Goal: Task Accomplishment & Management: Complete application form

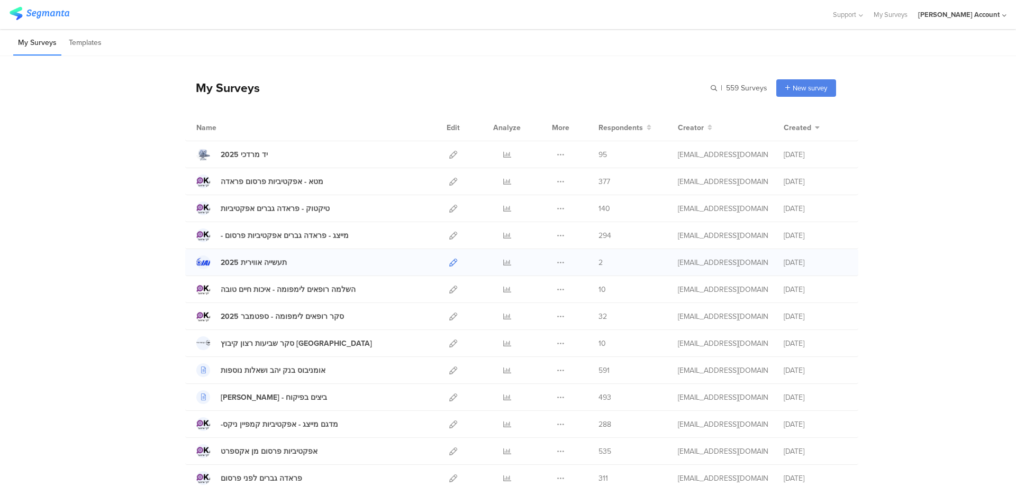
click at [449, 261] on icon at bounding box center [453, 263] width 8 height 8
click at [503, 263] on icon at bounding box center [507, 263] width 8 height 8
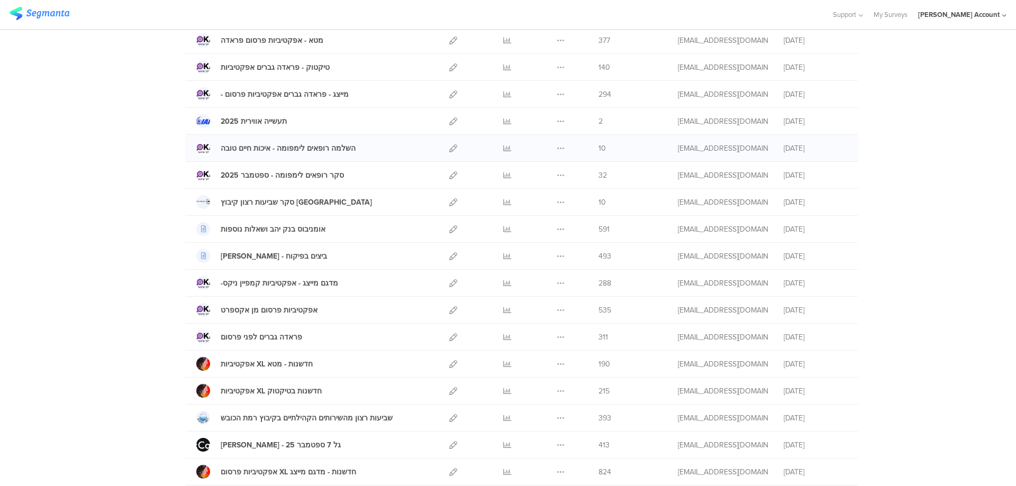
scroll to position [70, 0]
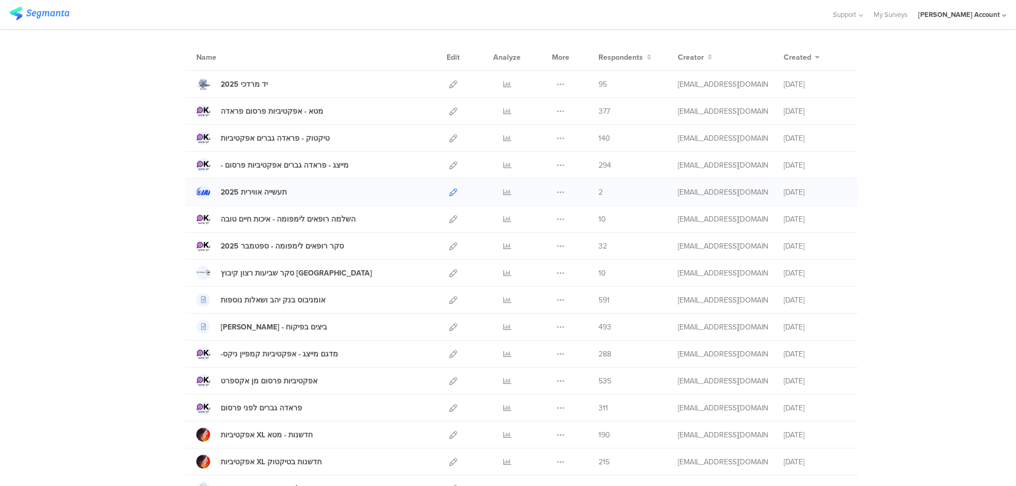
click at [449, 192] on icon at bounding box center [453, 192] width 8 height 8
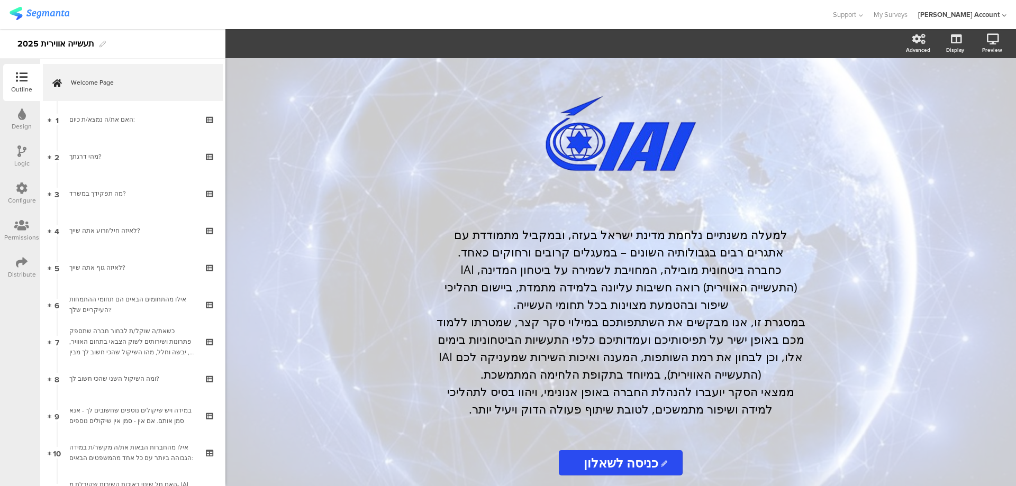
click at [21, 115] on icon at bounding box center [22, 114] width 8 height 12
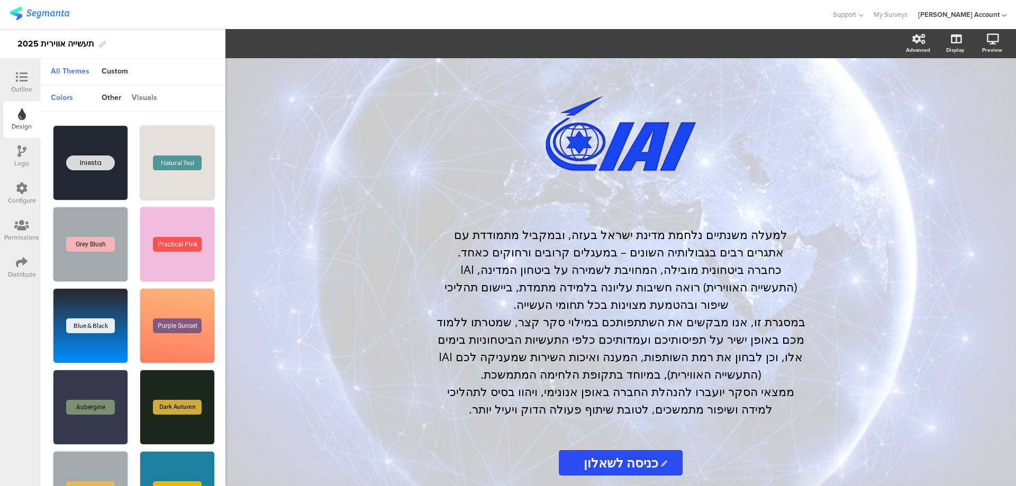
click at [144, 96] on div "visuals" at bounding box center [144, 98] width 36 height 18
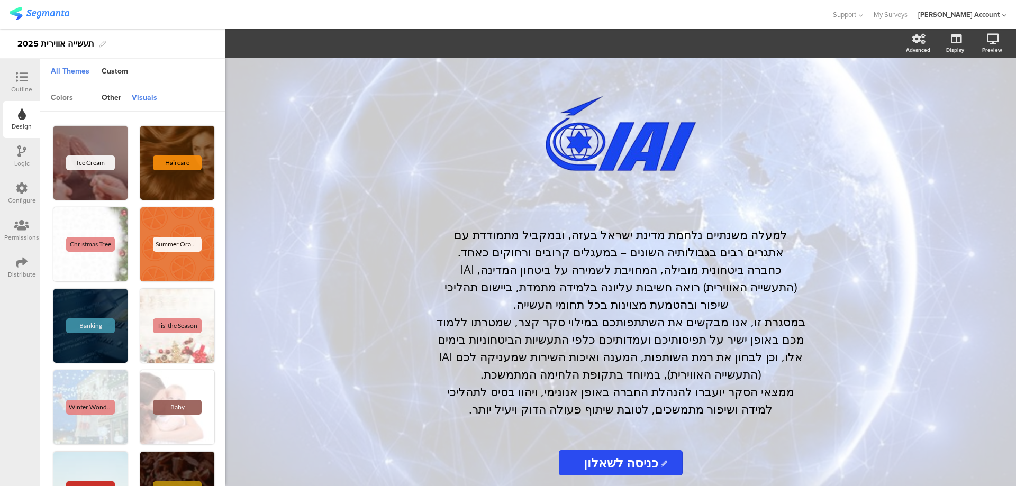
click at [66, 99] on div "colors" at bounding box center [62, 98] width 33 height 18
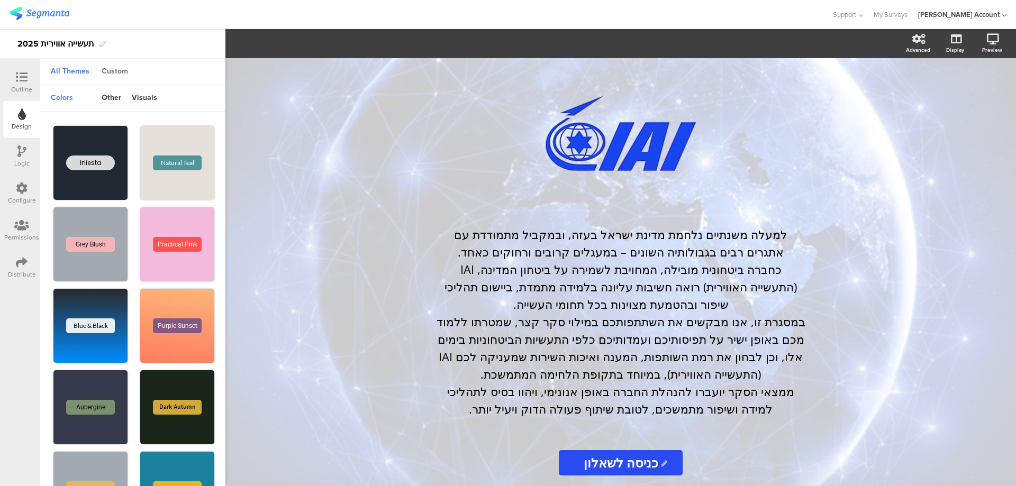
click at [117, 71] on div "Custom" at bounding box center [114, 72] width 37 height 18
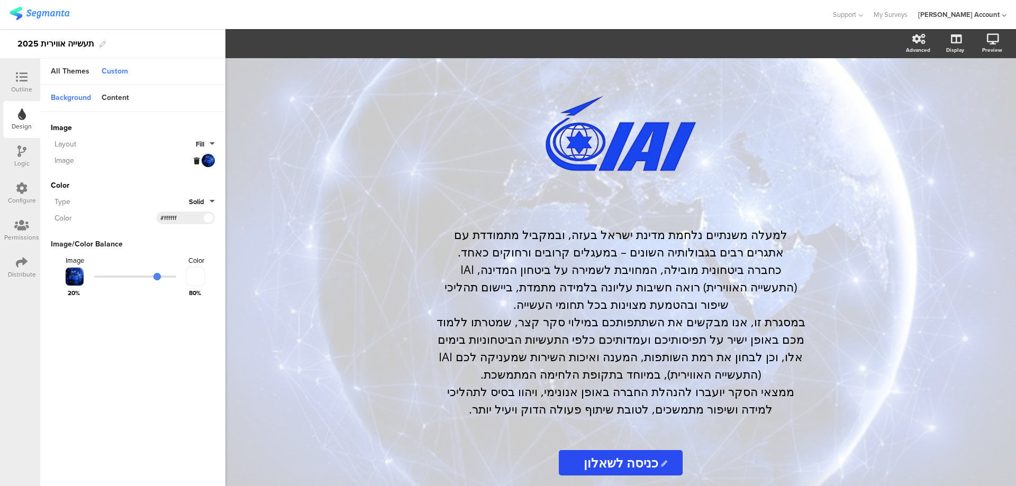
click at [196, 160] on icon at bounding box center [197, 161] width 6 height 7
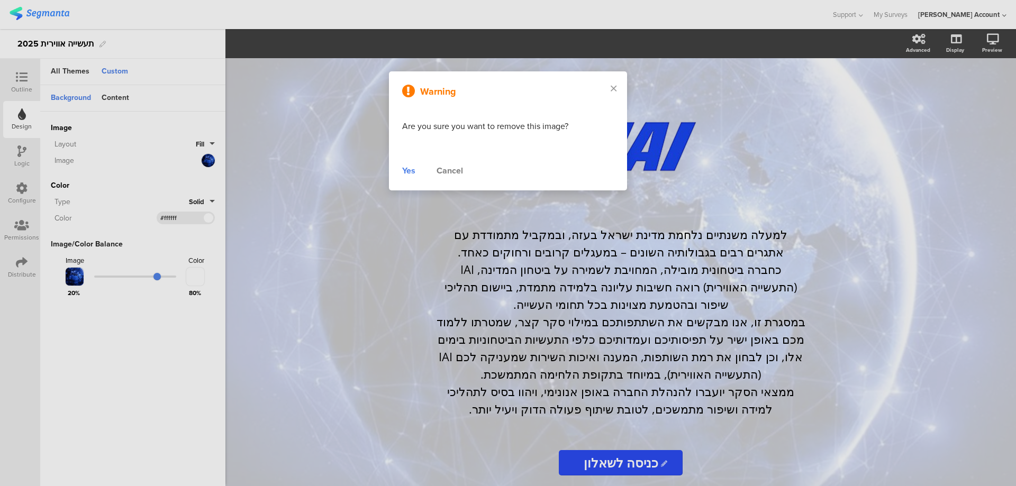
click at [408, 171] on div "Yes" at bounding box center [408, 171] width 13 height 13
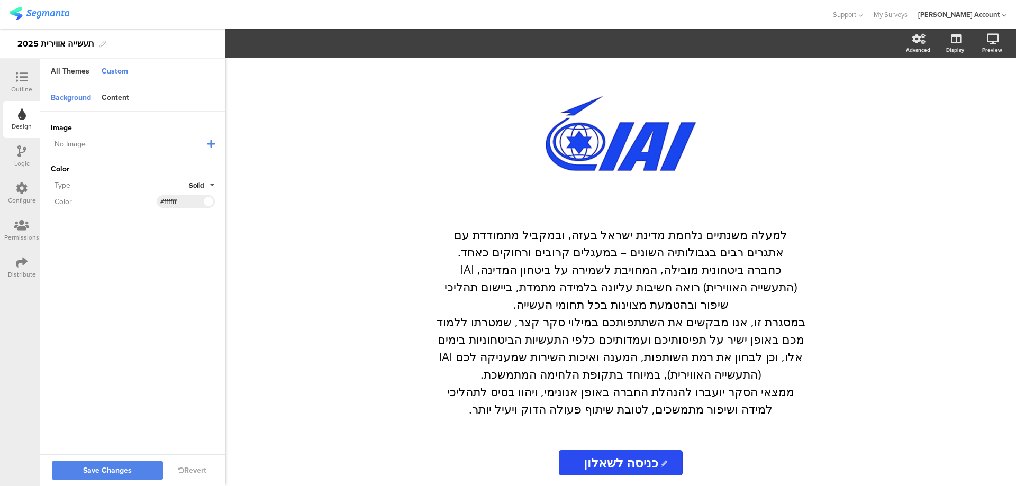
click at [213, 143] on icon at bounding box center [210, 144] width 7 height 8
click at [68, 195] on span "Upload File" at bounding box center [70, 198] width 39 height 11
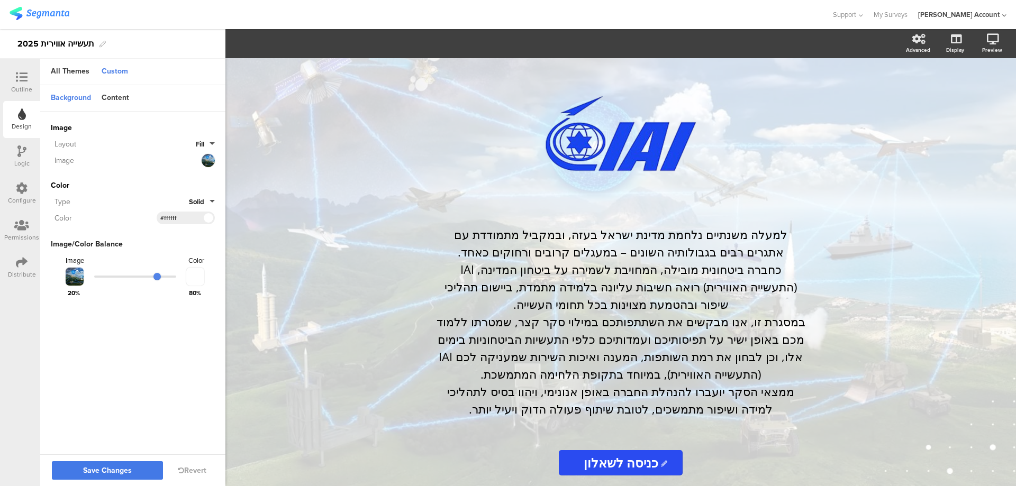
click at [127, 471] on span "Save Changes" at bounding box center [107, 471] width 49 height 0
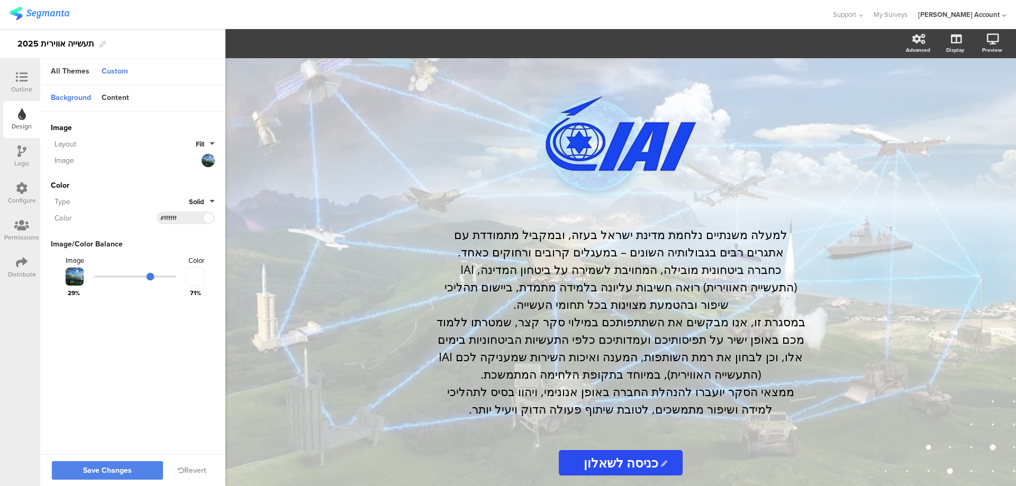
drag, startPoint x: 158, startPoint y: 274, endPoint x: 151, endPoint y: 274, distance: 6.9
click at [151, 276] on input "range" at bounding box center [135, 277] width 82 height 2
click at [118, 471] on span "Save Changes" at bounding box center [107, 471] width 49 height 0
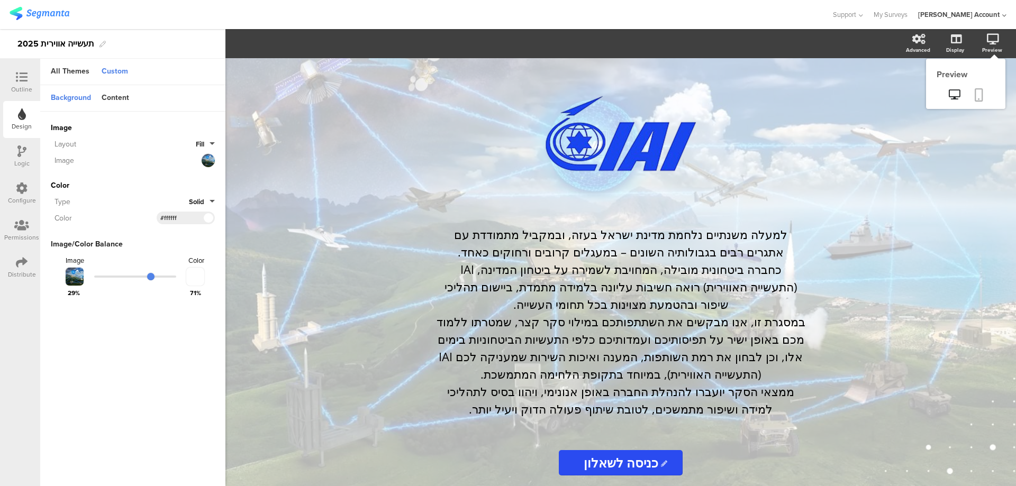
click at [983, 95] on icon at bounding box center [979, 94] width 8 height 13
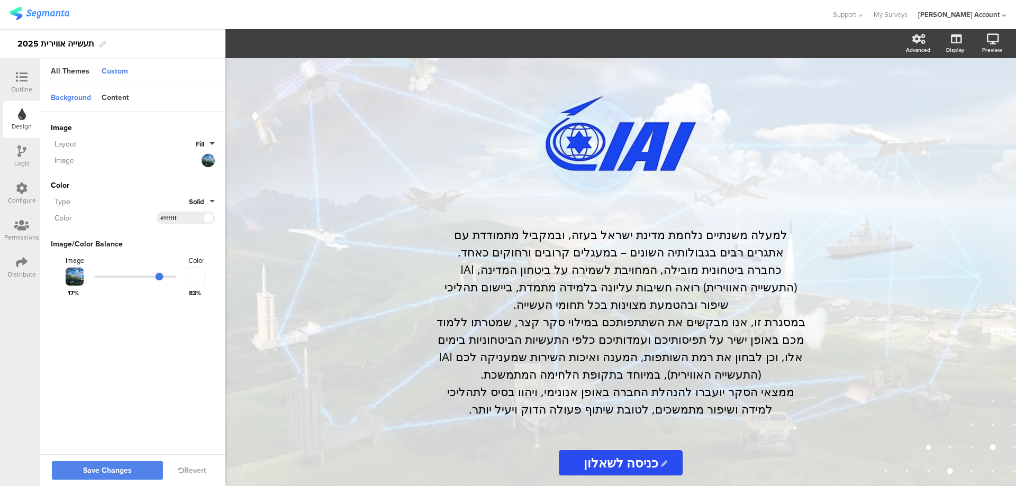
drag, startPoint x: 151, startPoint y: 273, endPoint x: 160, endPoint y: 274, distance: 8.5
click at [160, 276] on input "range" at bounding box center [135, 277] width 82 height 2
click at [116, 471] on span "Save Changes" at bounding box center [107, 471] width 49 height 0
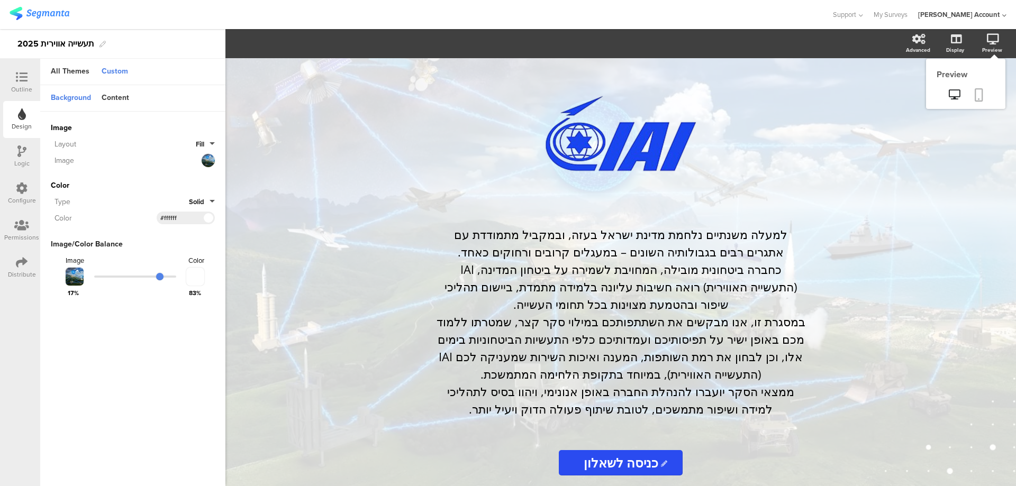
click at [981, 96] on icon at bounding box center [979, 94] width 8 height 13
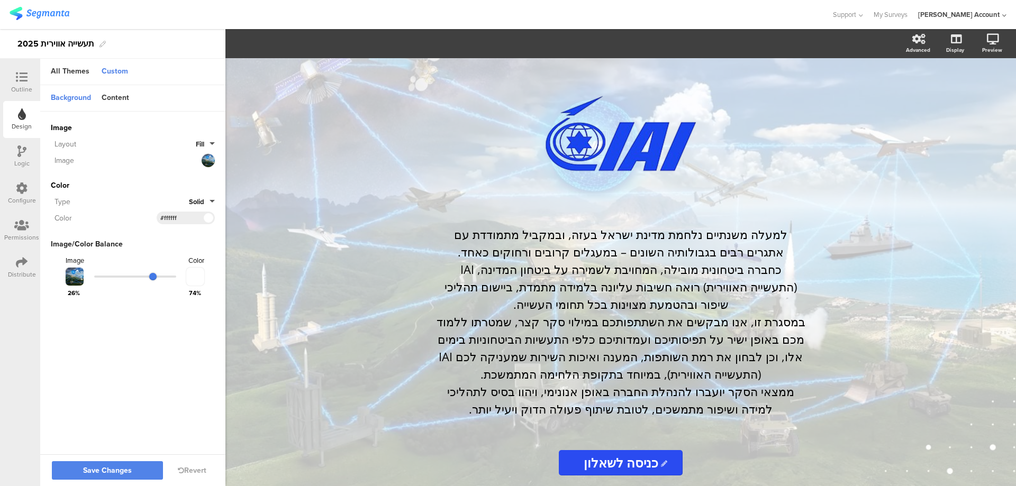
drag, startPoint x: 158, startPoint y: 276, endPoint x: 153, endPoint y: 275, distance: 5.4
click at [153, 276] on input "range" at bounding box center [135, 277] width 82 height 2
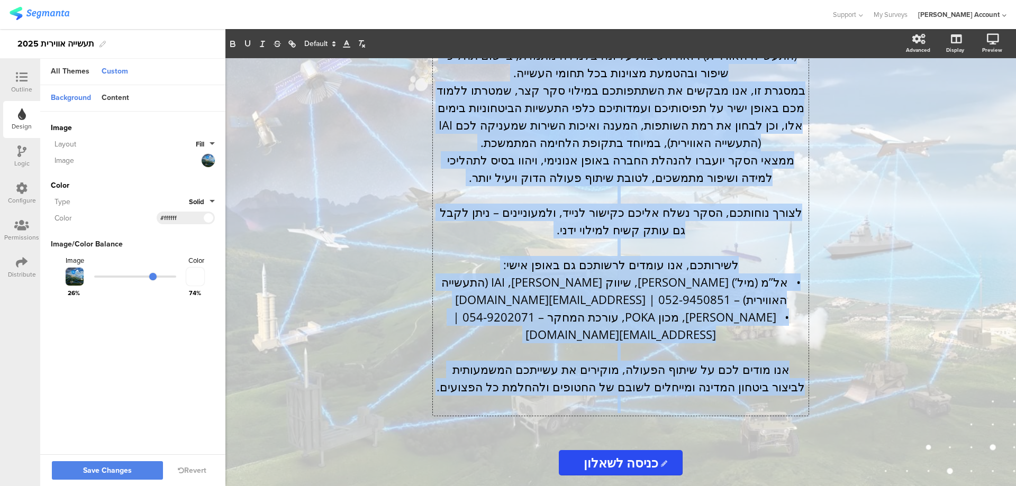
drag, startPoint x: 798, startPoint y: 237, endPoint x: 540, endPoint y: 455, distance: 337.6
click at [540, 455] on div "/ למעלה משנתיים נלחמת מדינת ישראל בעזה, ובמקביל מתמודדת עם אתגרים רבים בגבולותי…" at bounding box center [621, 272] width 445 height 428
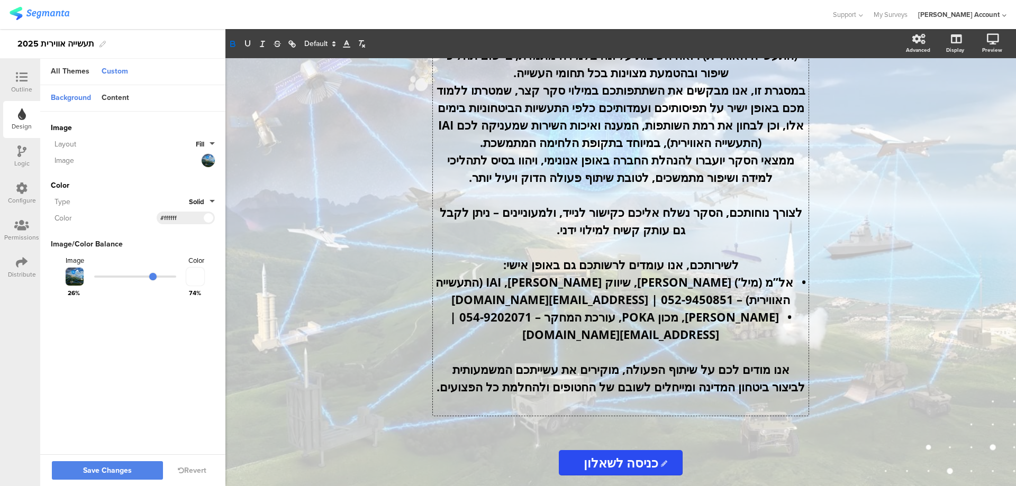
click at [926, 118] on div "/ למעלה משנתיים נלחמת מדינת ישראל בעזה, ובמקביל מתמודדת עם אתגרים רבים בגבולותי…" at bounding box center [620, 272] width 791 height 428
click at [125, 471] on span "Save Changes" at bounding box center [107, 471] width 49 height 0
click at [29, 80] on div at bounding box center [21, 77] width 21 height 13
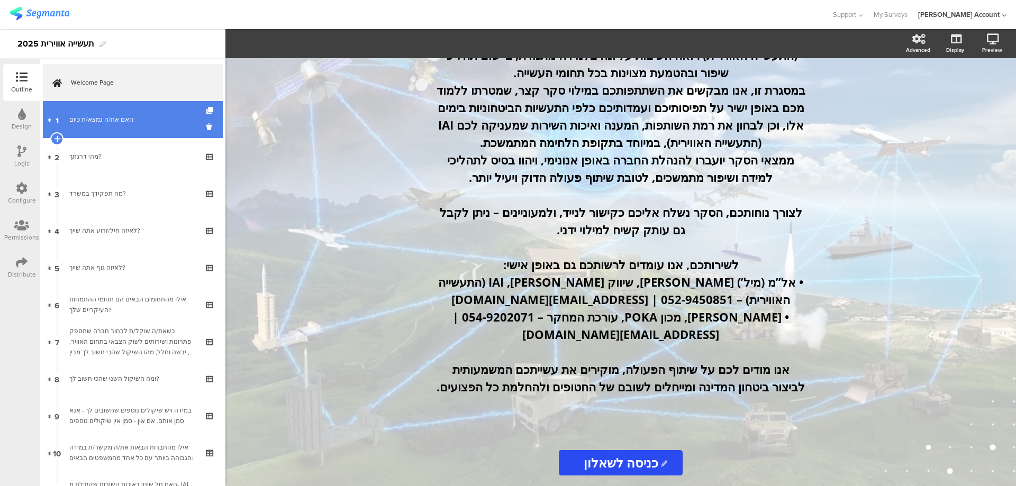
click at [75, 118] on div "האם את/ה נמצא/ת כיום:" at bounding box center [132, 119] width 126 height 11
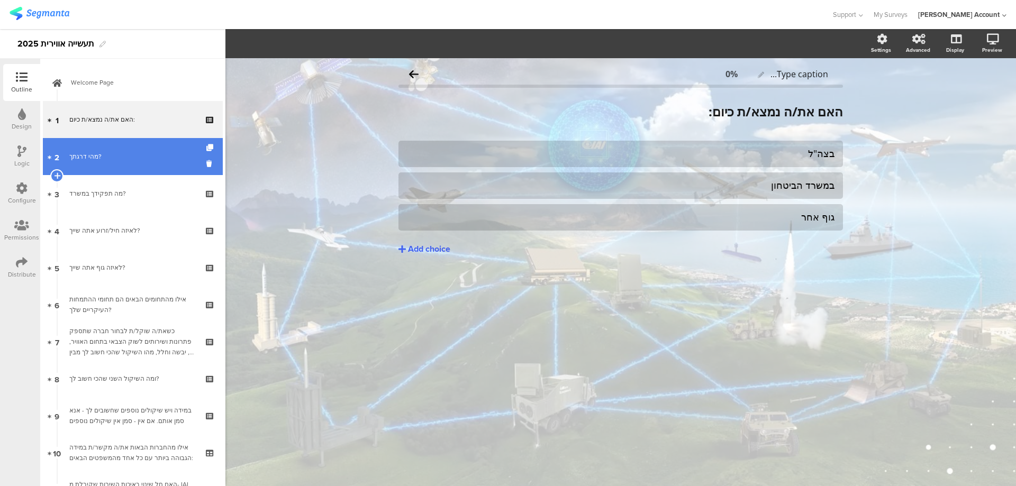
click at [86, 153] on div "מהי דרגתך?" at bounding box center [132, 156] width 126 height 11
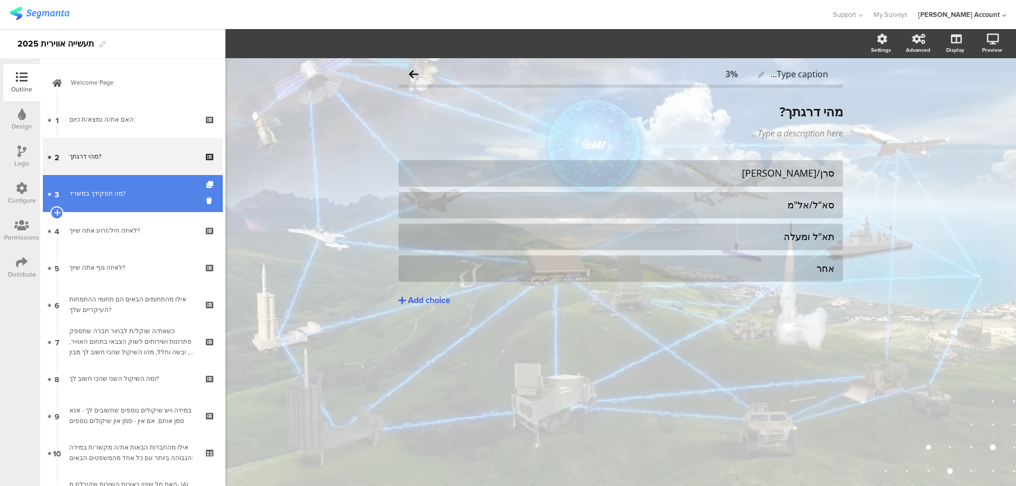
click at [95, 187] on link "3 מה תפקידך במשרד?" at bounding box center [133, 193] width 180 height 37
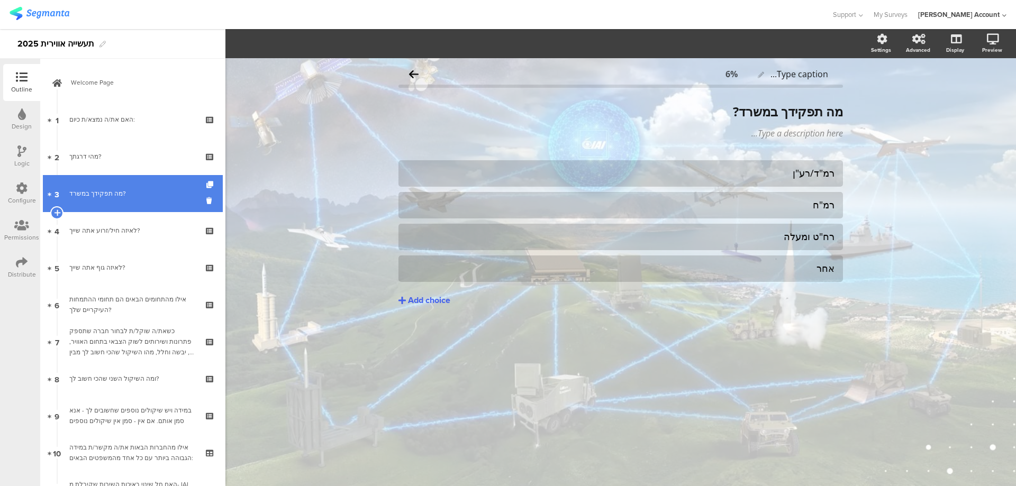
click at [98, 207] on link "3 מה תפקידך במשרד?" at bounding box center [133, 193] width 180 height 37
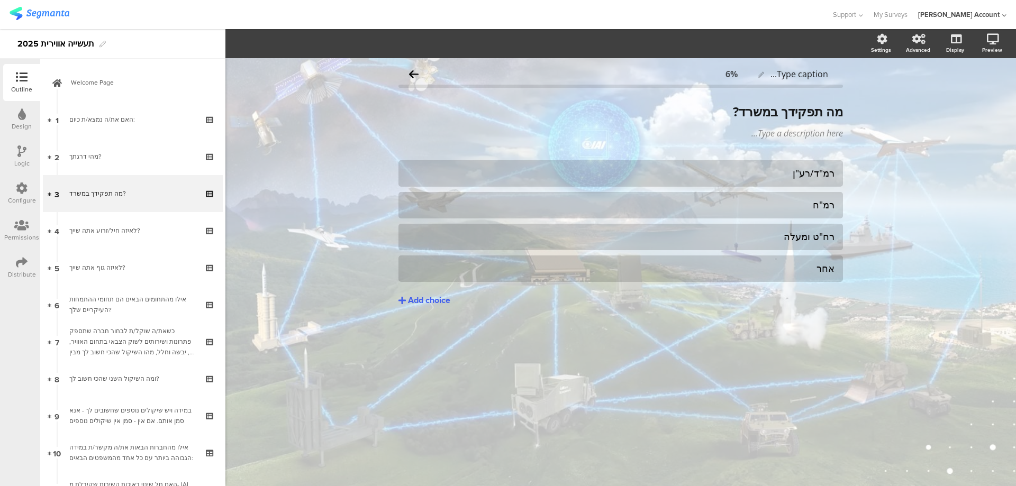
click at [21, 71] on icon at bounding box center [22, 77] width 12 height 12
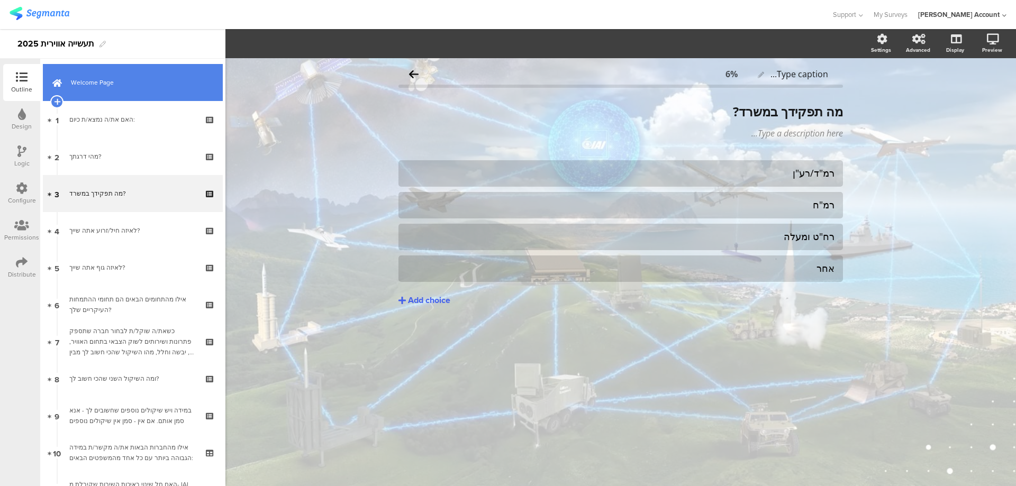
click at [104, 79] on span "Welcome Page" at bounding box center [138, 82] width 135 height 11
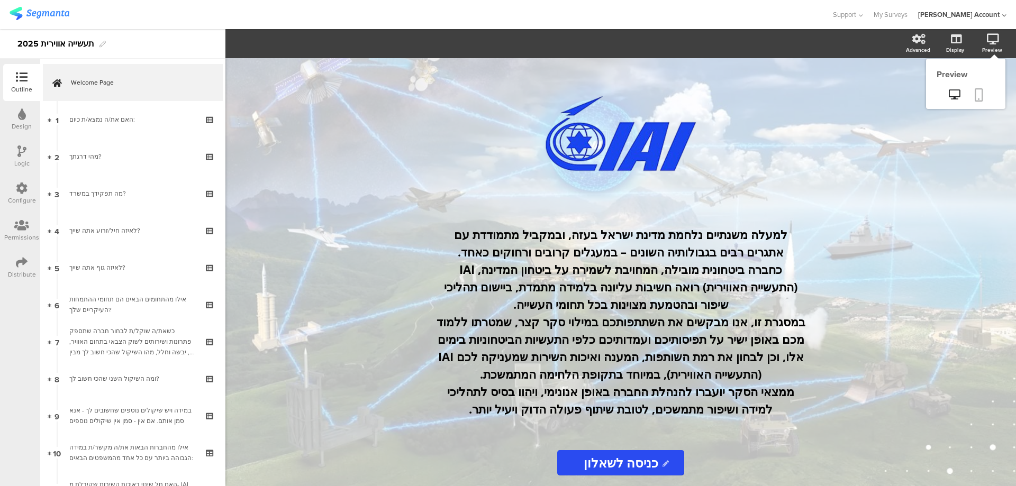
click at [981, 105] on link at bounding box center [978, 96] width 23 height 20
click at [958, 97] on icon at bounding box center [954, 94] width 11 height 10
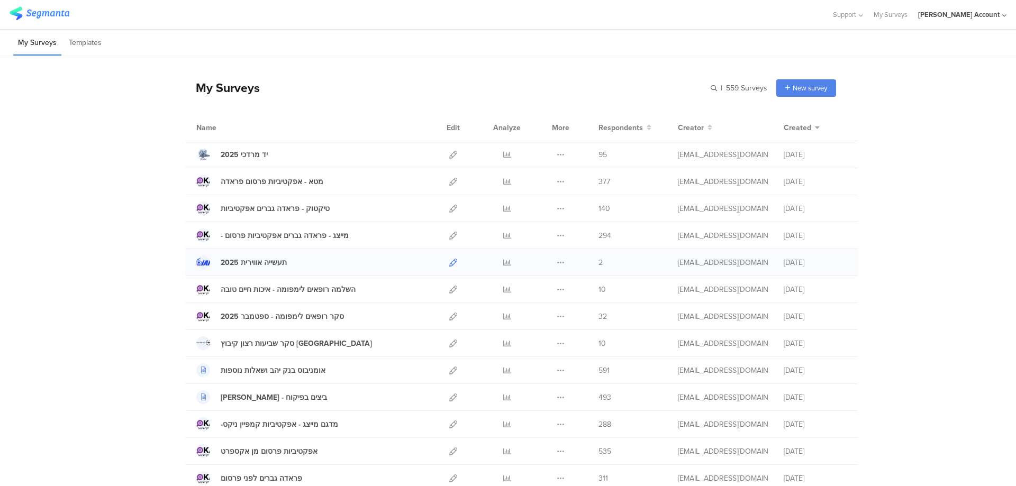
click at [451, 261] on icon at bounding box center [453, 263] width 8 height 8
click at [507, 314] on icon at bounding box center [507, 317] width 8 height 8
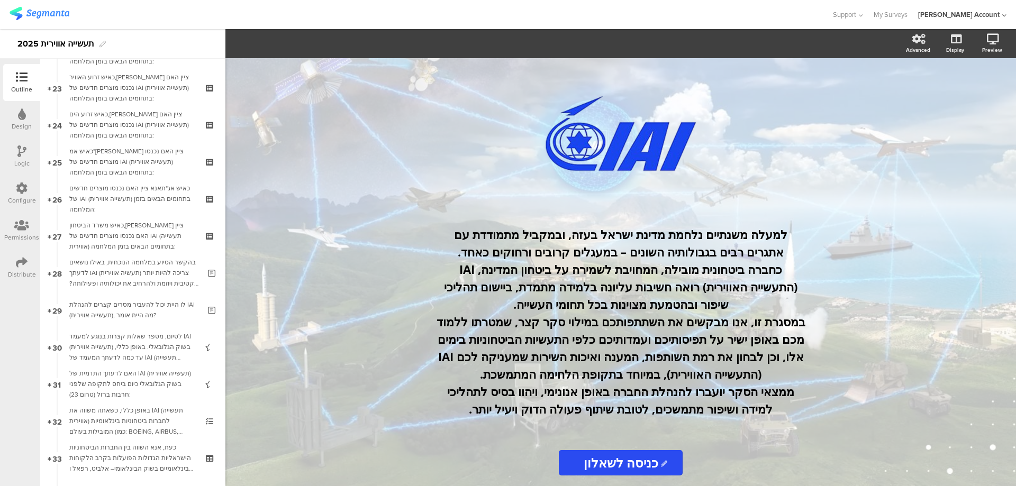
scroll to position [855, 0]
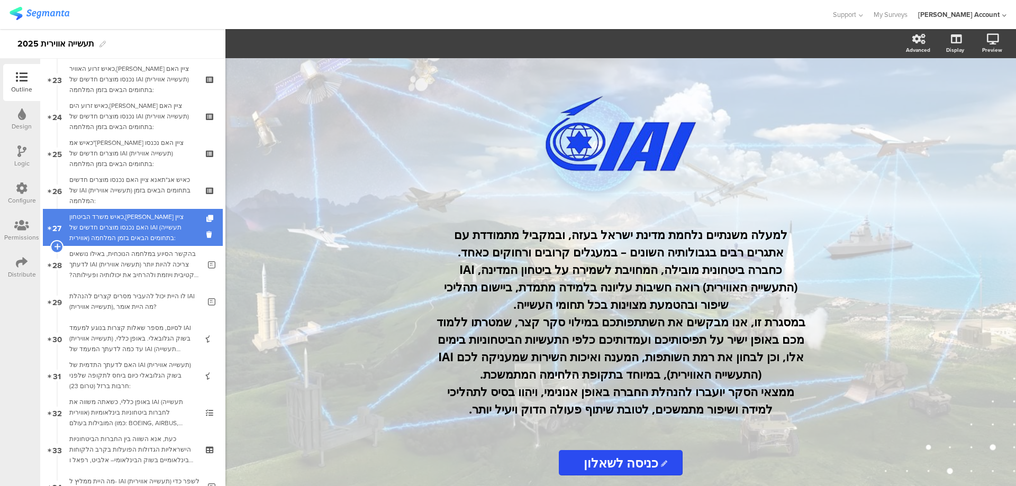
click at [127, 229] on div "כאיש משרד הביטחון,אנא ציין האם נכנסו מוצרים חדשים של IAI (תעשייה אווירית) בתחומ…" at bounding box center [132, 228] width 126 height 32
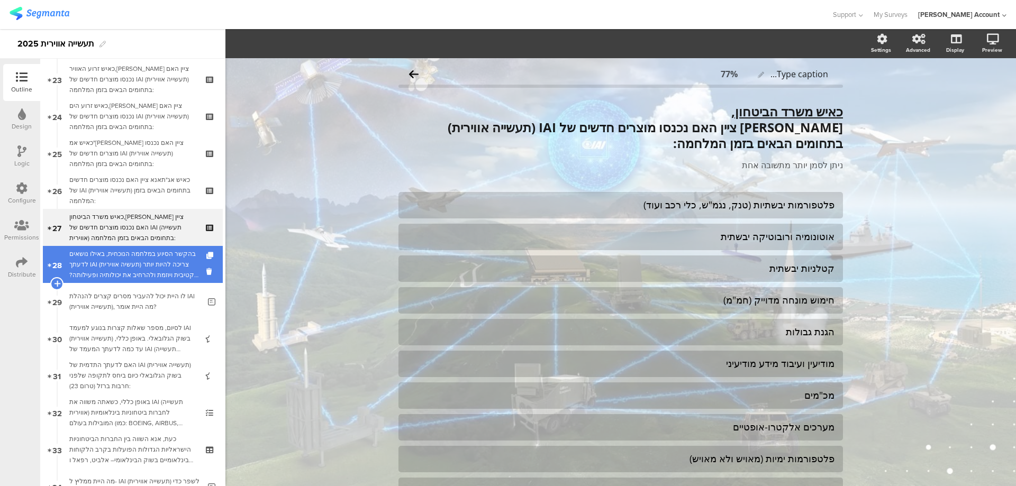
click at [135, 249] on div "בהקשר הסיוע במלחמה הנוכחית, באילו נושאים לדעתך IAI (תעשיה אווירית) צריכה להיות …" at bounding box center [134, 265] width 131 height 32
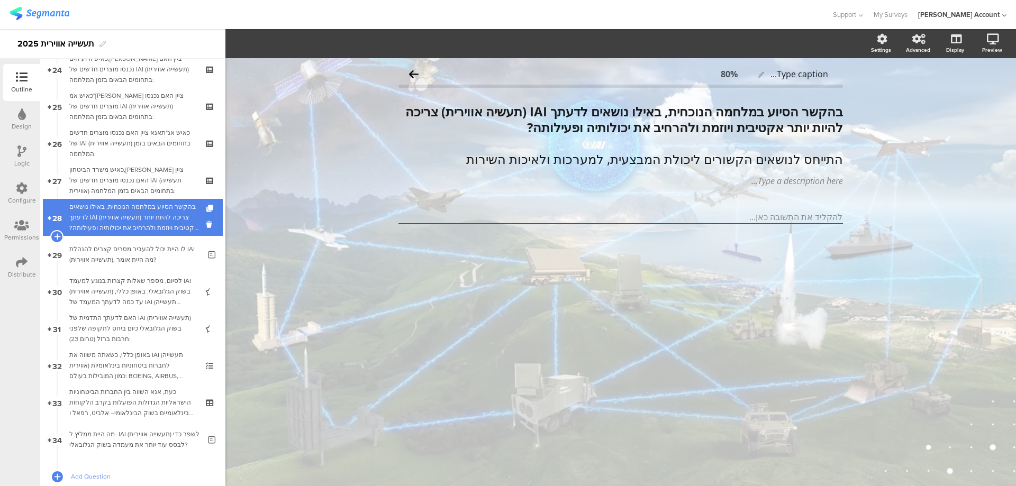
scroll to position [926, 0]
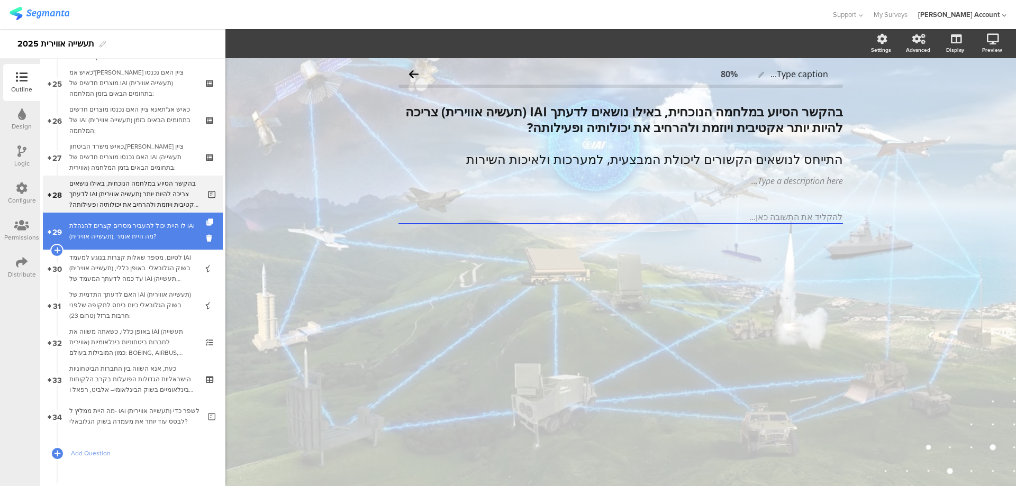
click at [138, 228] on div "לו היית יכול להעביר מסרים קצרים להנהלת IAI (תעשייה אווירית), מה היית אומר?" at bounding box center [134, 231] width 131 height 21
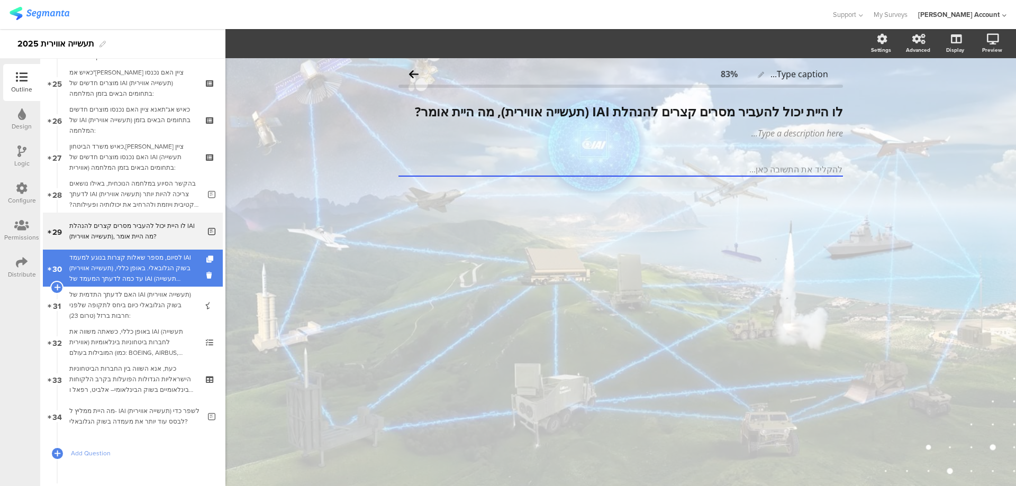
click at [137, 264] on div "לסיום, מספר שאלות קצרות בנוגע למעמד IAI (תעשייה אווירית) בשוק הגלובאלי. באופן כ…" at bounding box center [132, 268] width 126 height 32
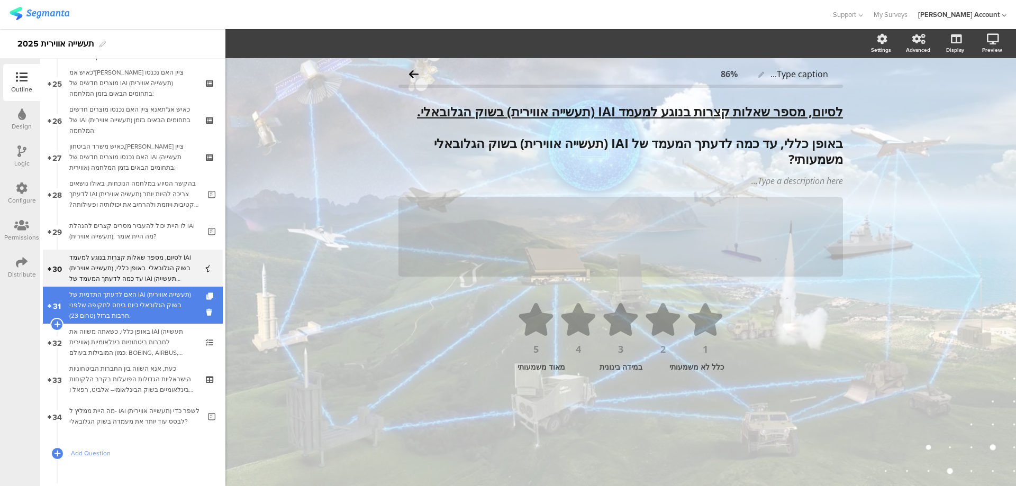
click at [138, 287] on link "31 האם לדעתך התדמית של IAI (תעשייה אווירית) בשוק הגלובאלי כיום ביחס לתקופה שלפנ…" at bounding box center [133, 305] width 180 height 37
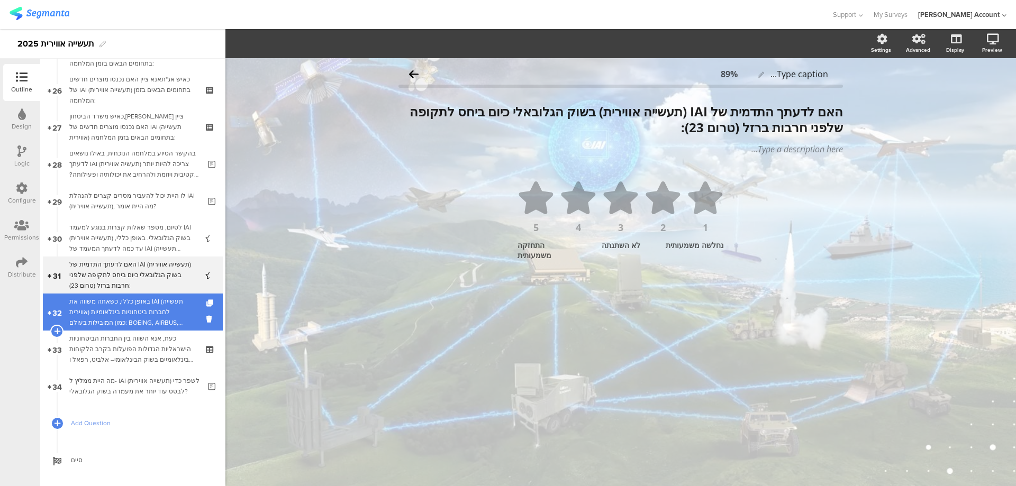
scroll to position [972, 0]
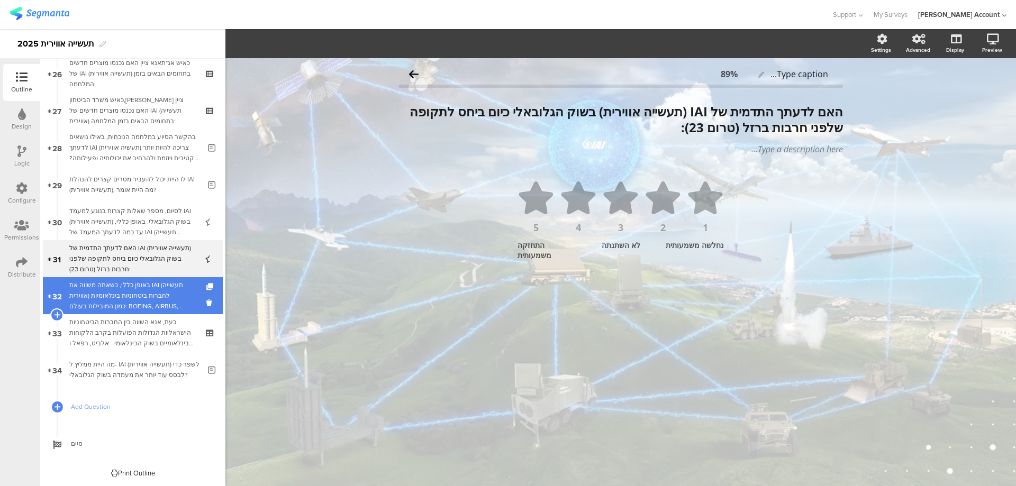
click at [141, 288] on div "באופן כללי, כשאתה משווה את IAI (תעשייה אווירית) לחברות ביטחוניות בינלאומיות המו…" at bounding box center [132, 296] width 126 height 32
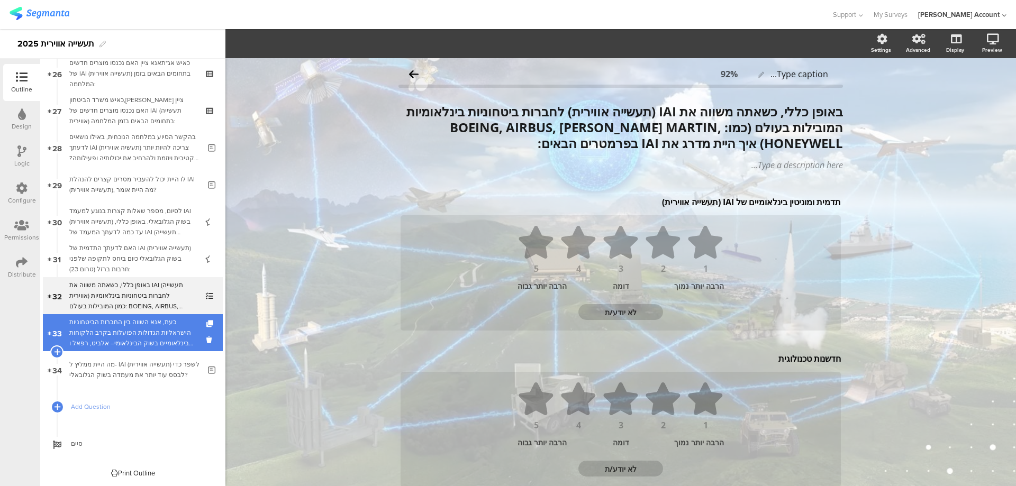
click at [147, 333] on div "כעת, אנא השווה בין החברות הביטחוניות הישראליות הגדולות הפועלות בקרב הלקוחות הבי…" at bounding box center [132, 333] width 126 height 32
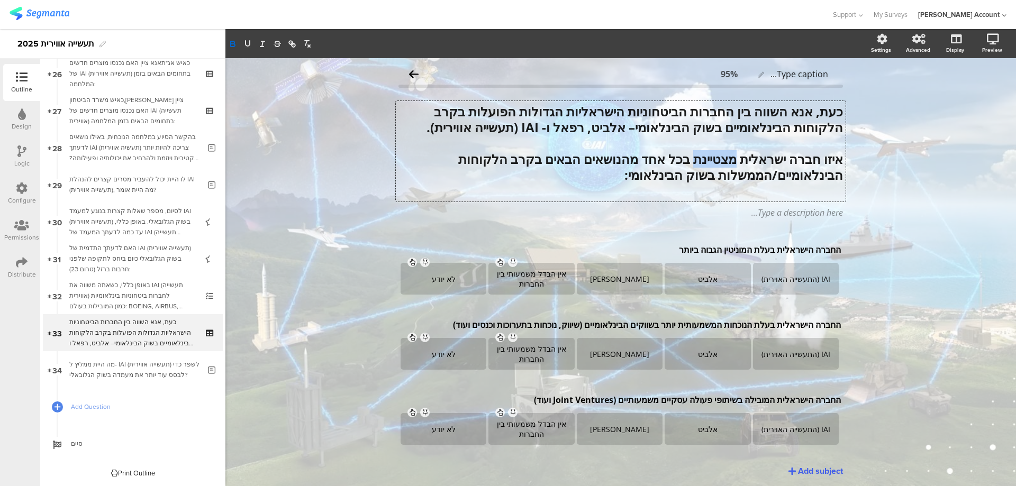
drag, startPoint x: 729, startPoint y: 158, endPoint x: 688, endPoint y: 160, distance: 41.3
click at [688, 161] on div "כעת, אנא השווה בין החברות הביטחוניות הישראליות הגדולות הפועלות בקרב הלקוחות הבי…" at bounding box center [621, 151] width 450 height 101
click at [866, 137] on div "Type caption... 95% כעת, אנא השווה בין החברות הביטחוניות הישראליות הגדולות הפוע…" at bounding box center [620, 289] width 791 height 462
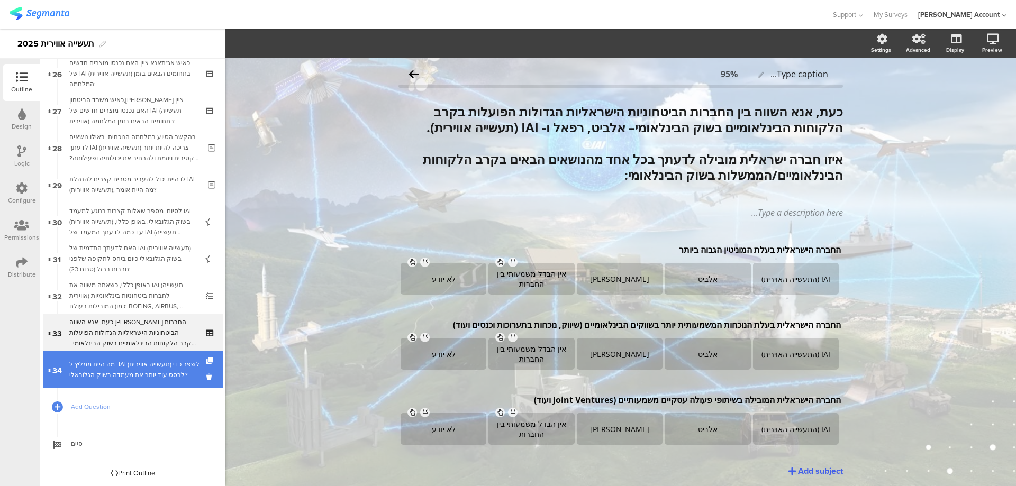
click at [140, 368] on div "מה היית ממליץ ל- IAI (תעשייה אווירית) לשפר כדי לבסס עוד יותר את מעמדה בשוק הגלו…" at bounding box center [134, 369] width 131 height 21
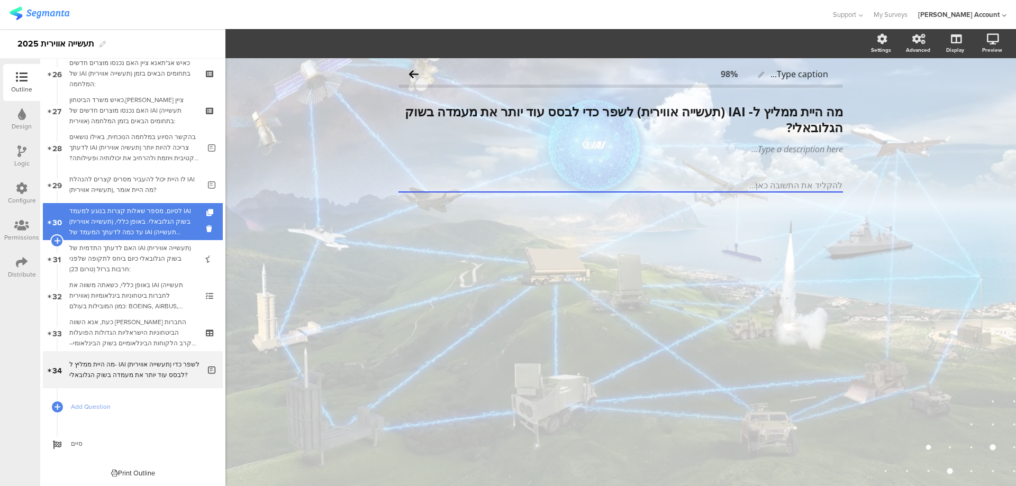
click at [143, 227] on div "לסיום, מספר שאלות קצרות בנוגע למעמד IAI (תעשייה אווירית) בשוק הגלובאלי. באופן כ…" at bounding box center [132, 222] width 126 height 32
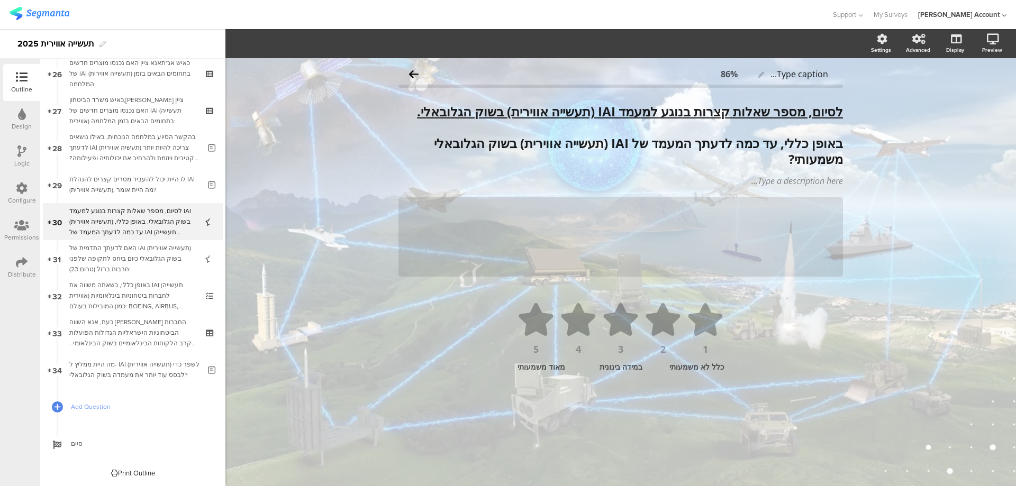
click at [24, 152] on icon at bounding box center [21, 152] width 9 height 12
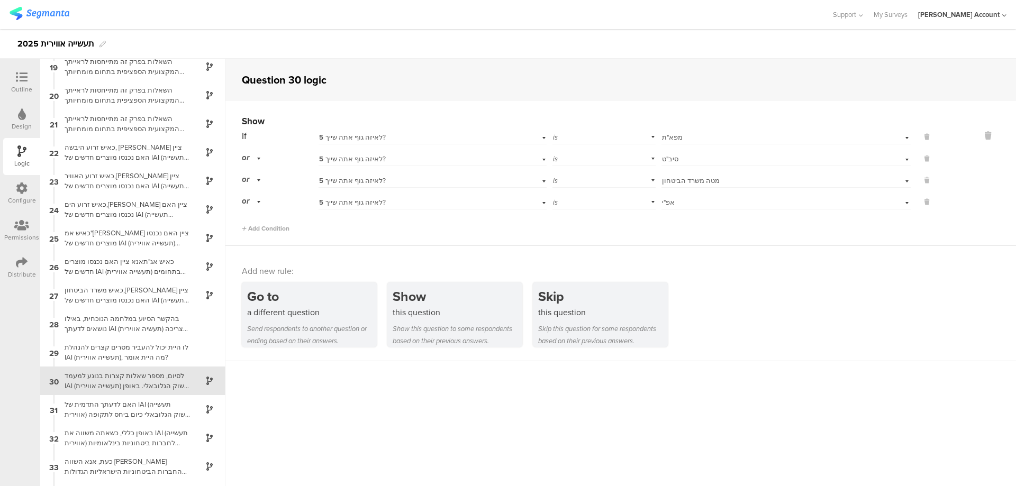
scroll to position [544, 0]
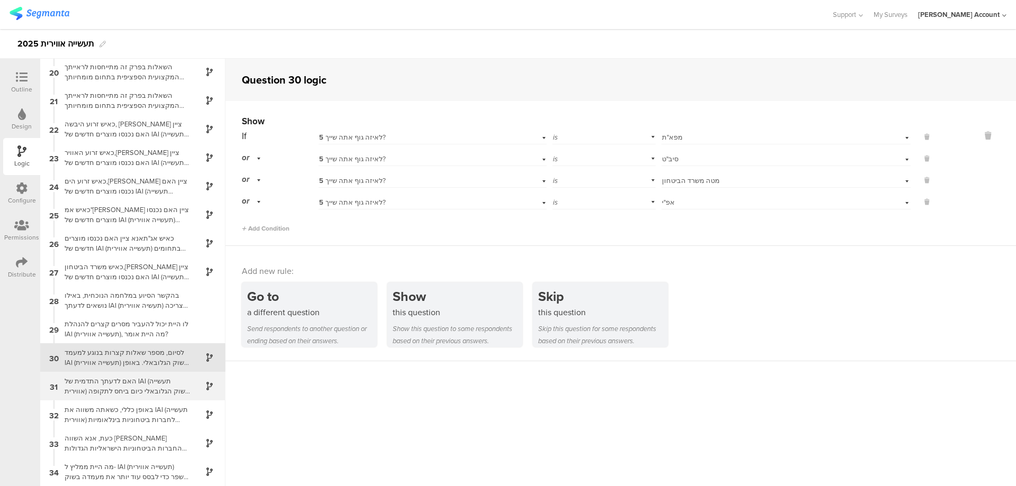
click at [165, 383] on div "האם לדעתך התדמית של IAI (תעשייה אווירית) בשוק הגלובאלי כיום ביחס לתקופה שלפני ח…" at bounding box center [124, 386] width 132 height 20
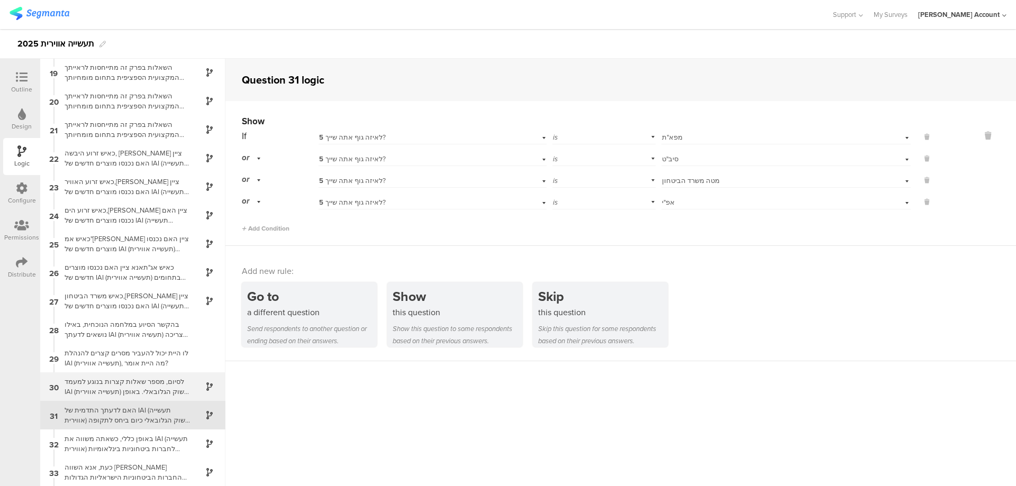
scroll to position [544, 0]
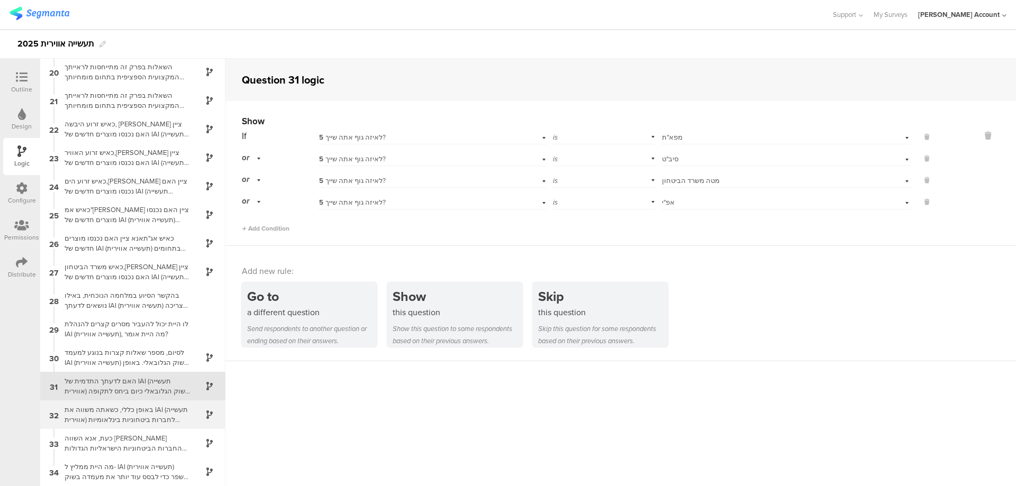
click at [161, 409] on div "באופן כללי, כשאתה משווה את IAI (תעשייה אווירית) לחברות ביטחוניות בינלאומיות המו…" at bounding box center [124, 415] width 132 height 20
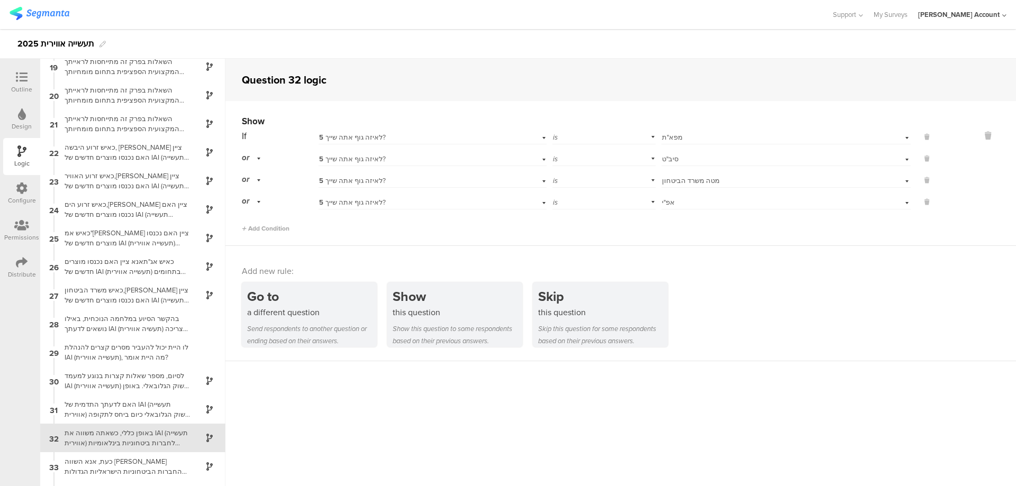
scroll to position [544, 0]
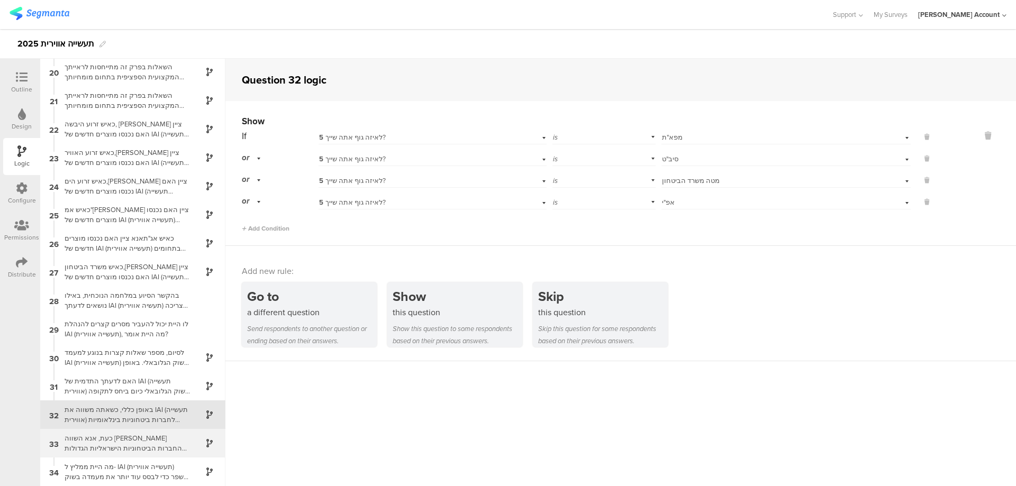
click at [169, 438] on div "כעת, אנא השווה בין החברות הביטחוניות הישראליות הגדולות הפועלות בקרב הלקוחות הבי…" at bounding box center [124, 443] width 132 height 20
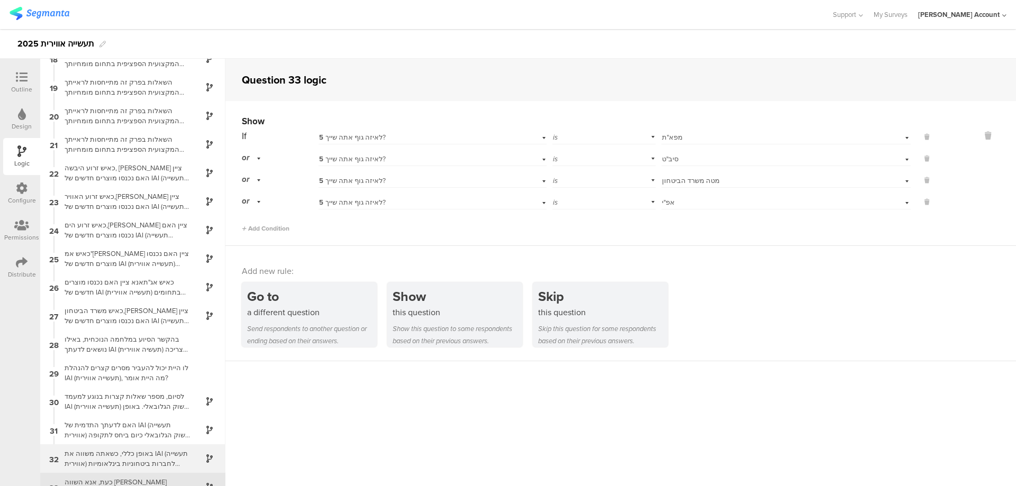
scroll to position [544, 0]
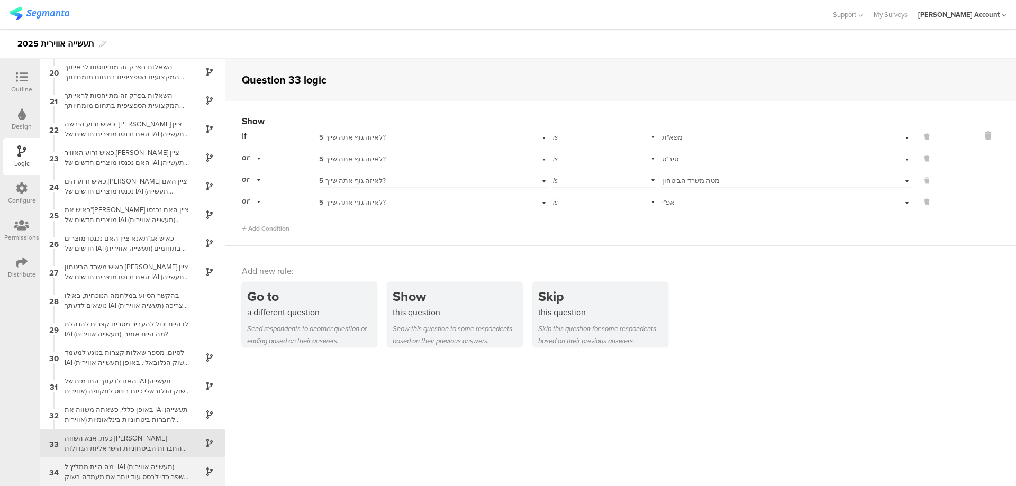
click at [168, 463] on div "מה היית ממליץ ל- IAI (תעשייה אווירית) לשפר כדי לבסס עוד יותר את מעמדה בשוק הגלו…" at bounding box center [124, 472] width 132 height 20
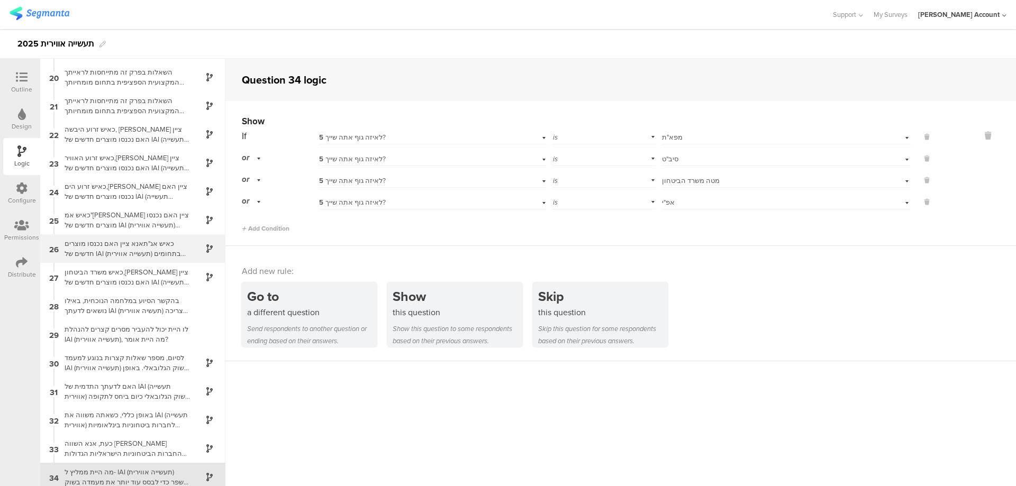
scroll to position [544, 0]
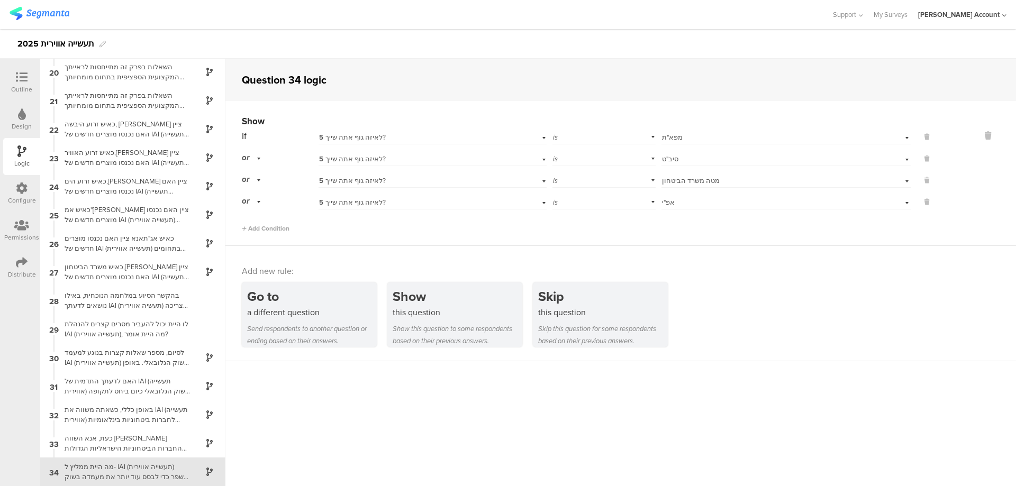
click at [26, 75] on icon at bounding box center [22, 77] width 12 height 12
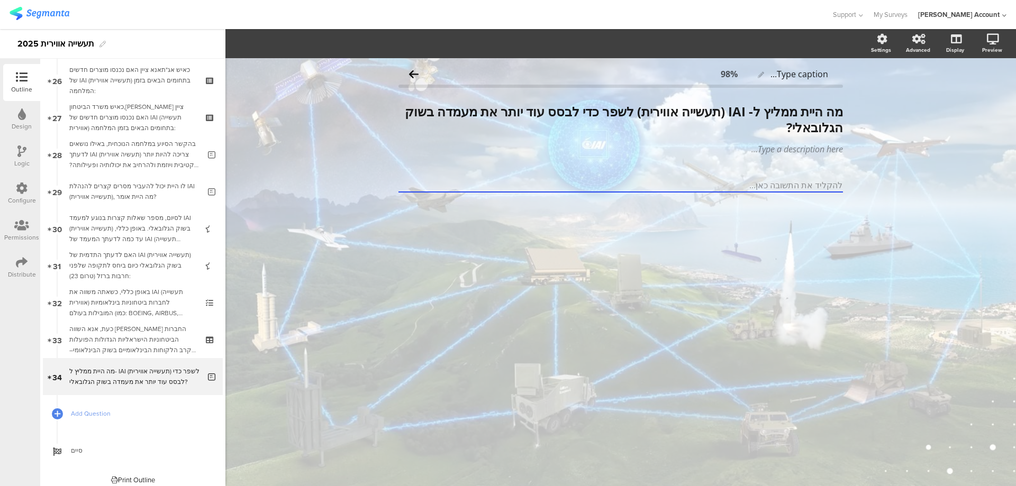
scroll to position [972, 0]
